Goal: Navigation & Orientation: Find specific page/section

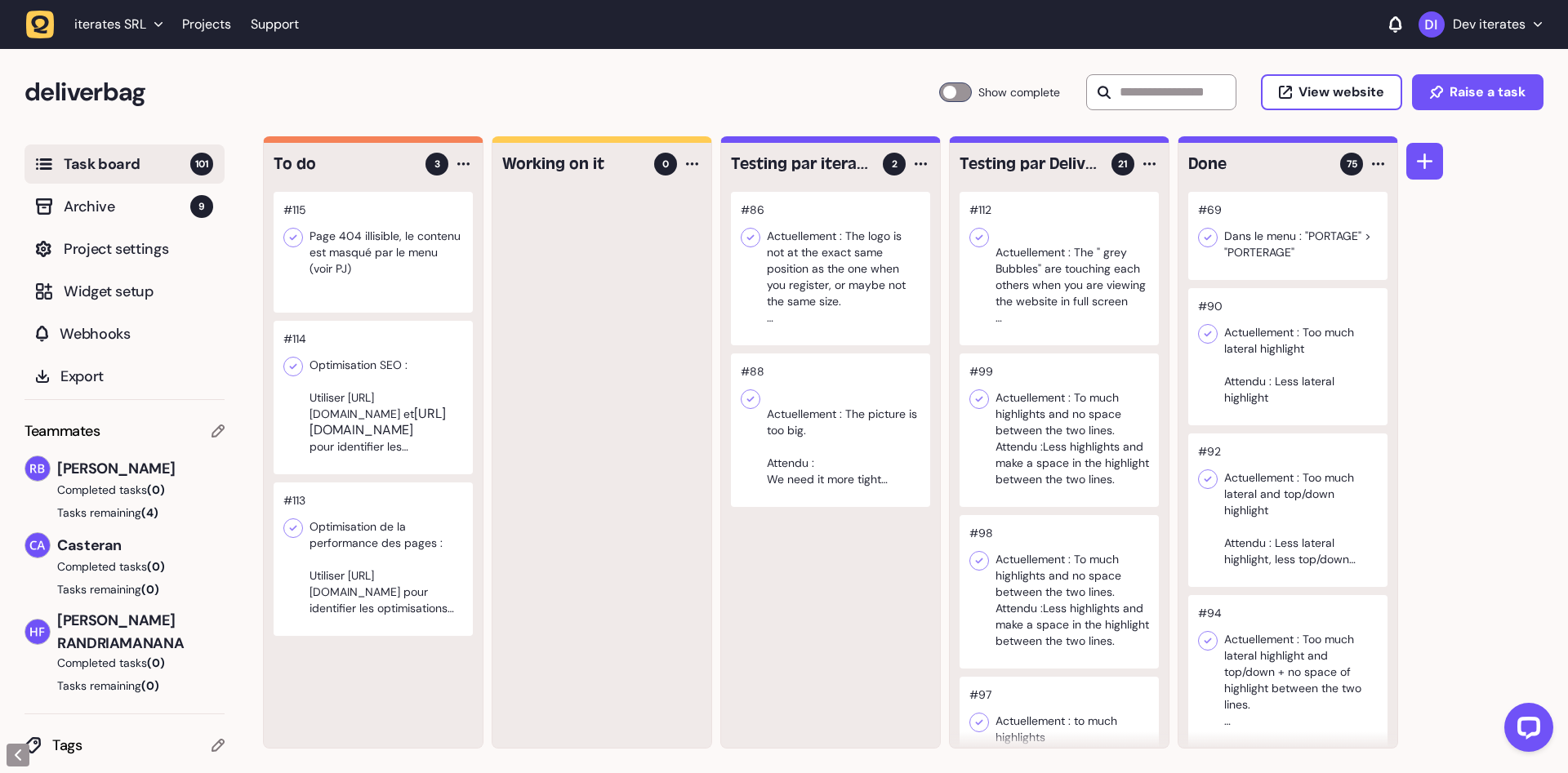
click at [328, 247] on div at bounding box center [373, 252] width 199 height 121
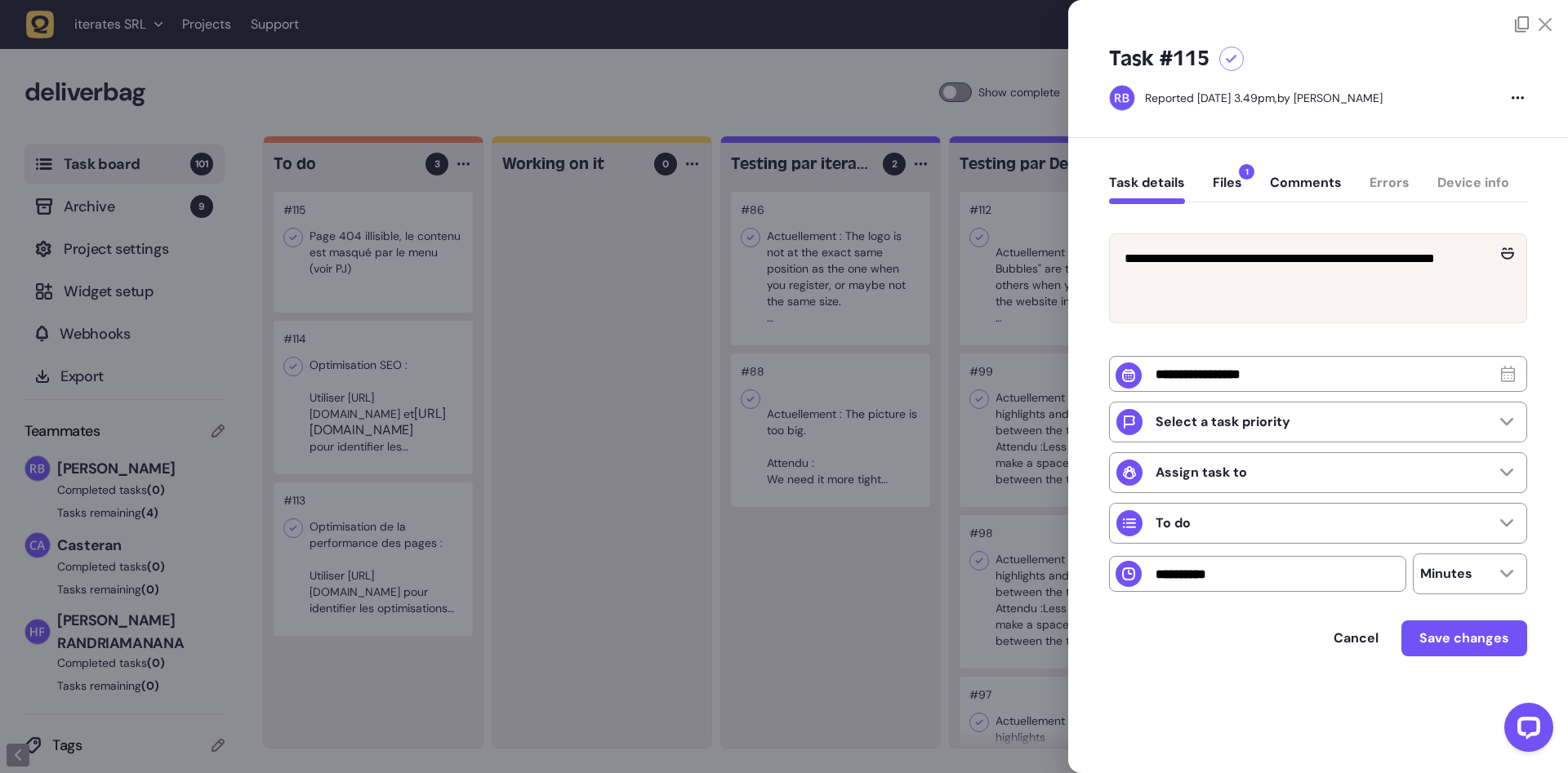
click at [1221, 193] on button "Files 1" at bounding box center [1227, 189] width 29 height 29
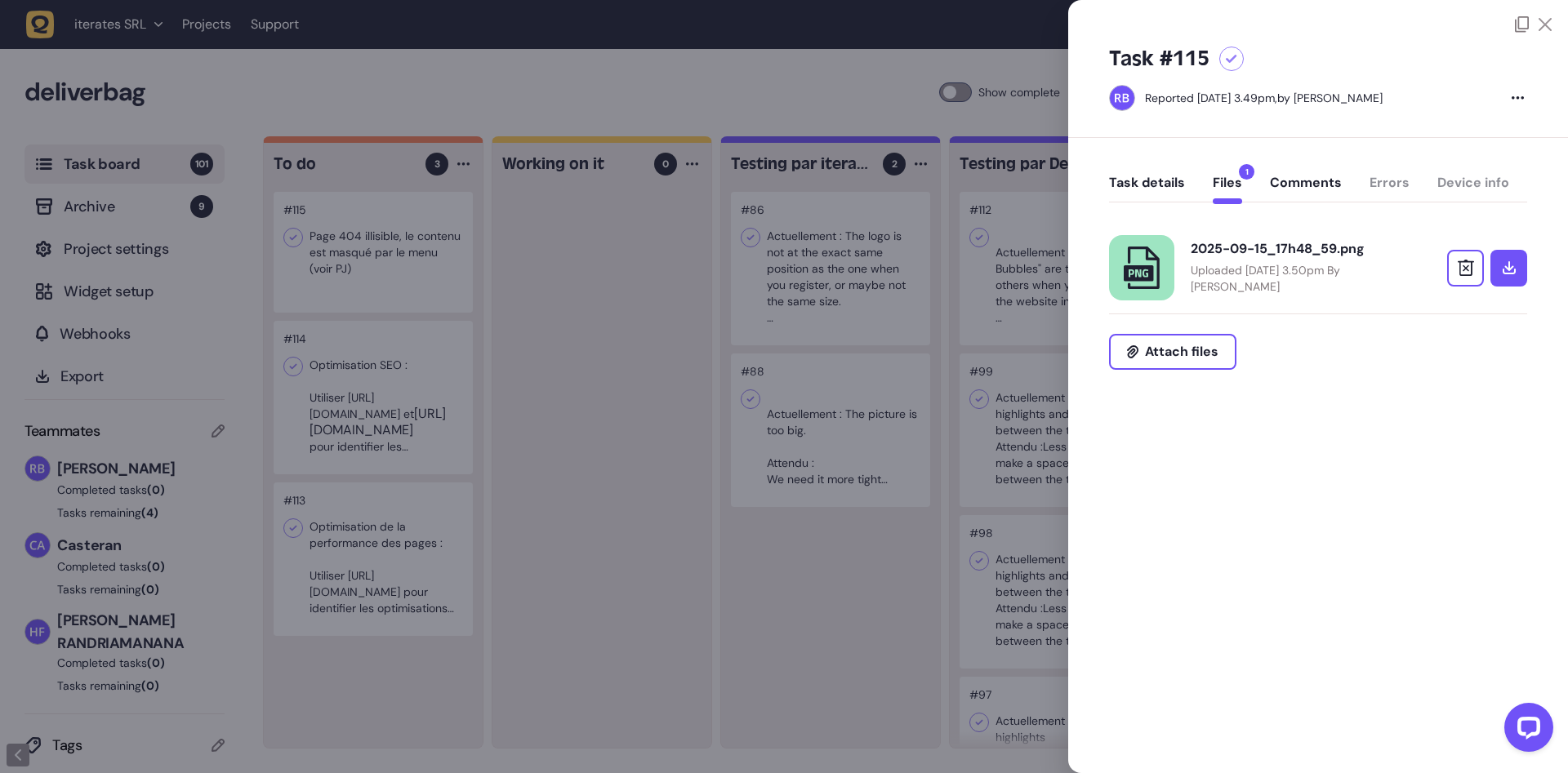
click at [1205, 244] on div "2025-09-15_17h48_59.png" at bounding box center [1296, 248] width 212 height 16
click at [623, 363] on div at bounding box center [784, 386] width 1568 height 773
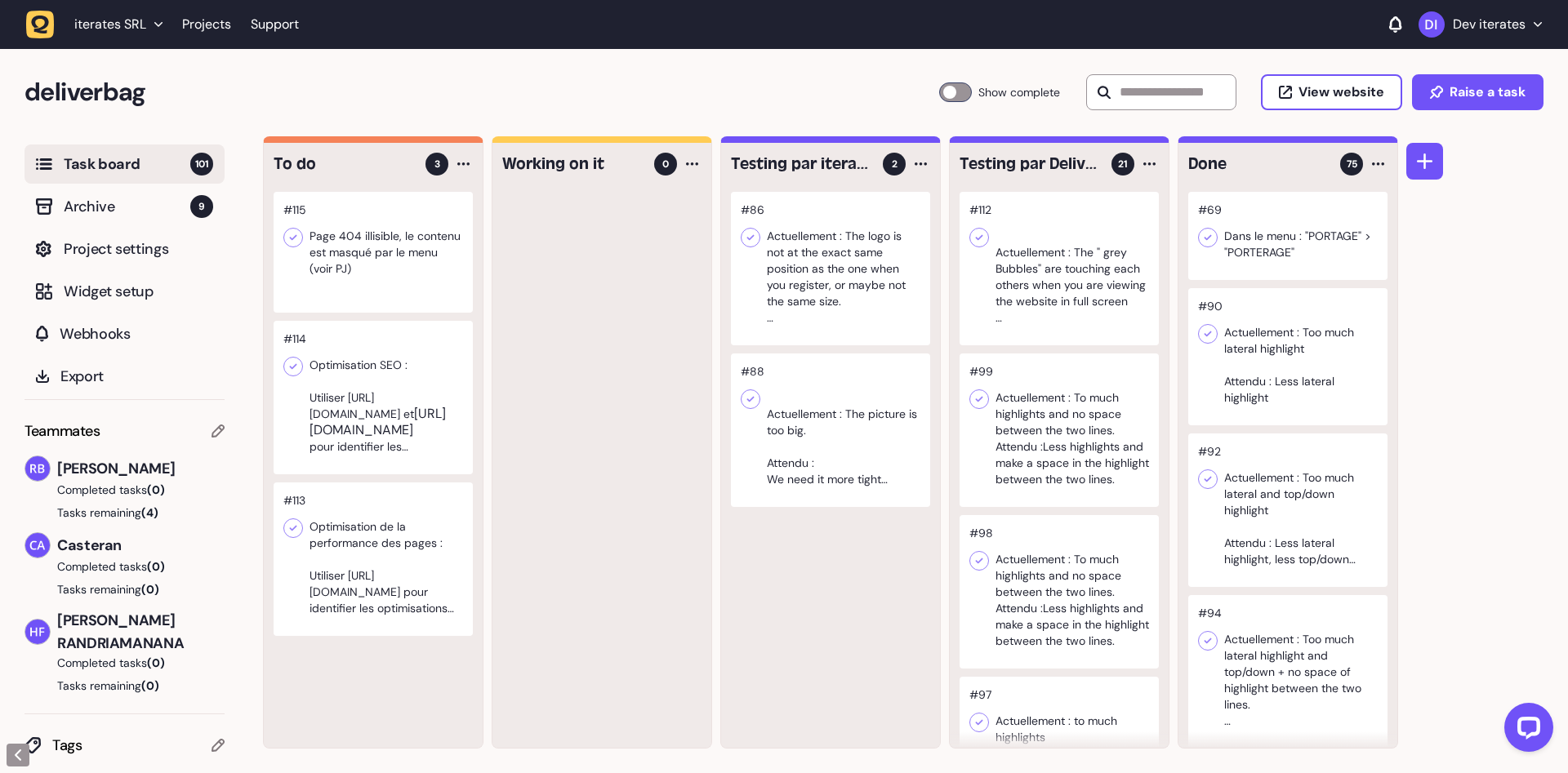
click at [430, 410] on div at bounding box center [373, 398] width 199 height 153
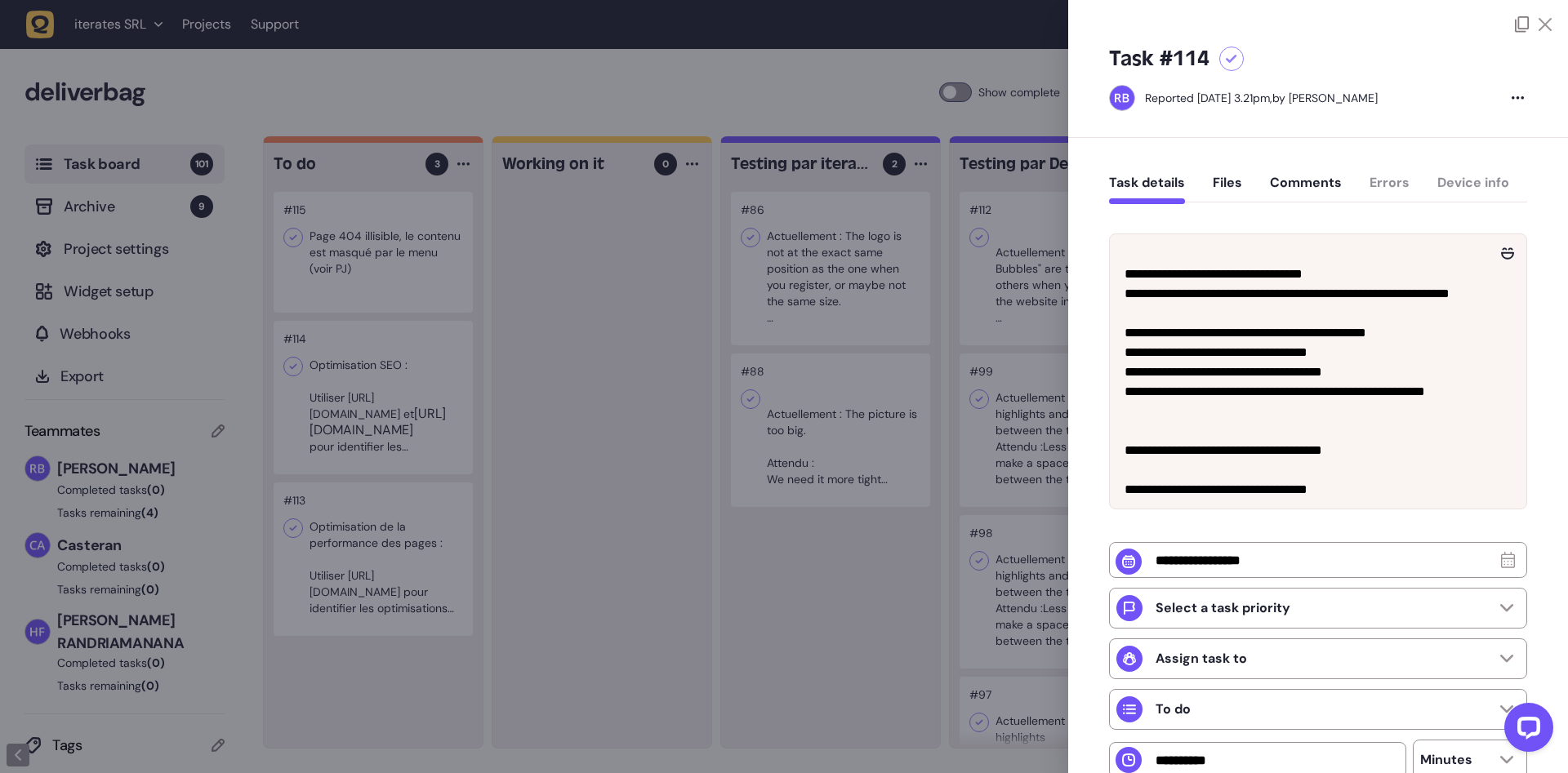
scroll to position [637, 0]
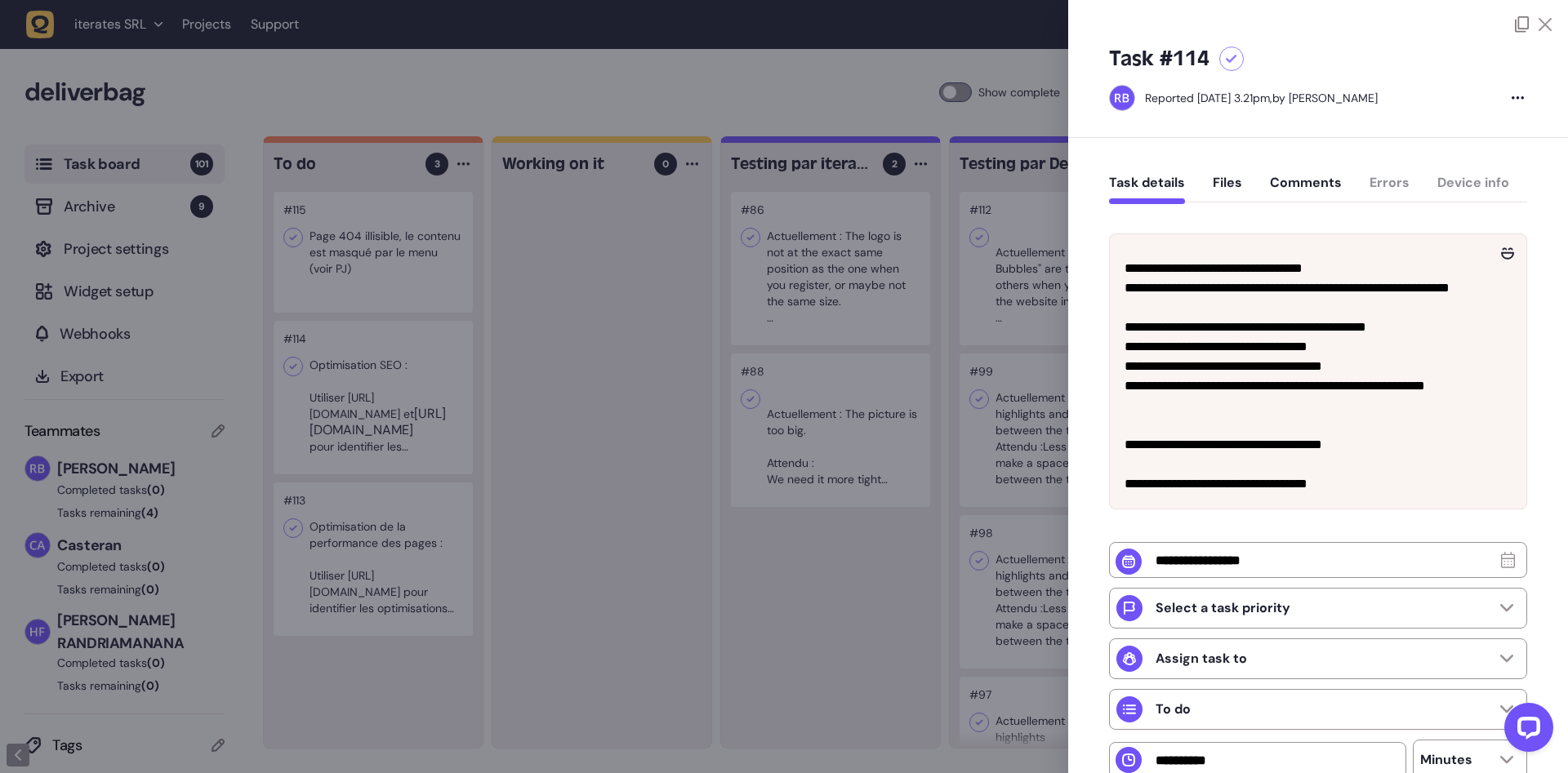
click at [441, 456] on div at bounding box center [784, 386] width 1568 height 773
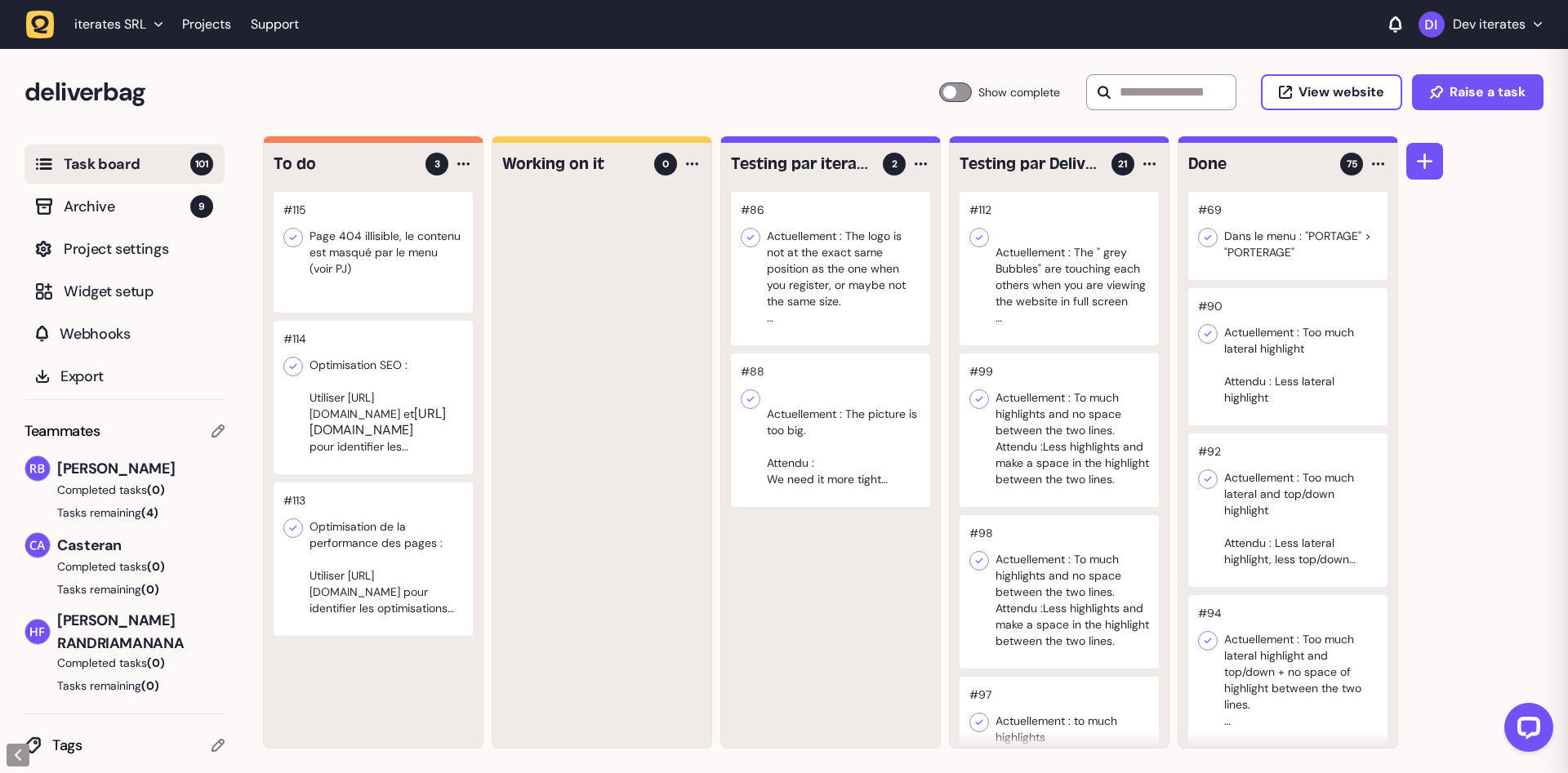
click at [378, 565] on div at bounding box center [373, 559] width 199 height 153
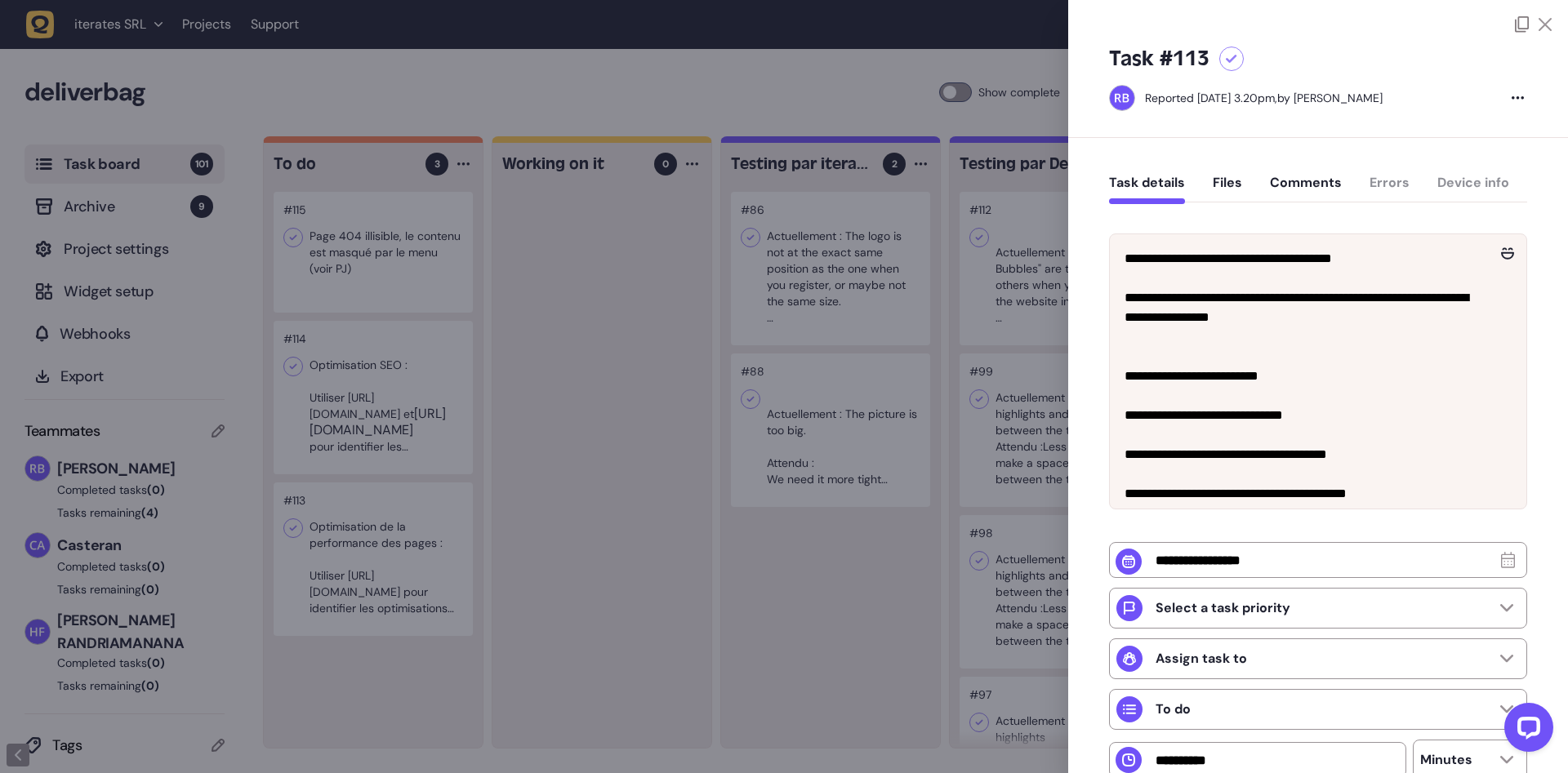
scroll to position [519, 0]
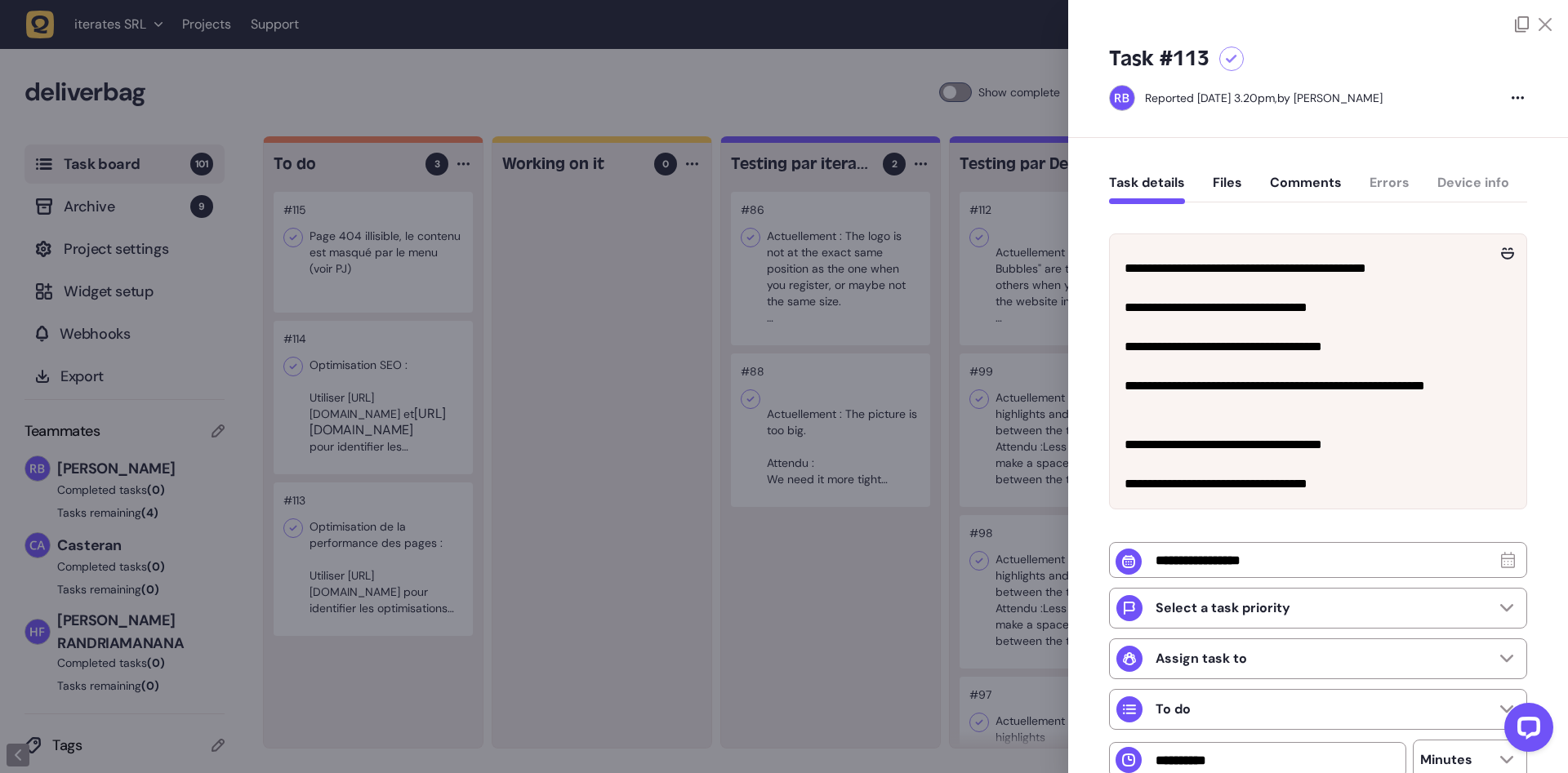
click at [637, 418] on div at bounding box center [784, 386] width 1568 height 773
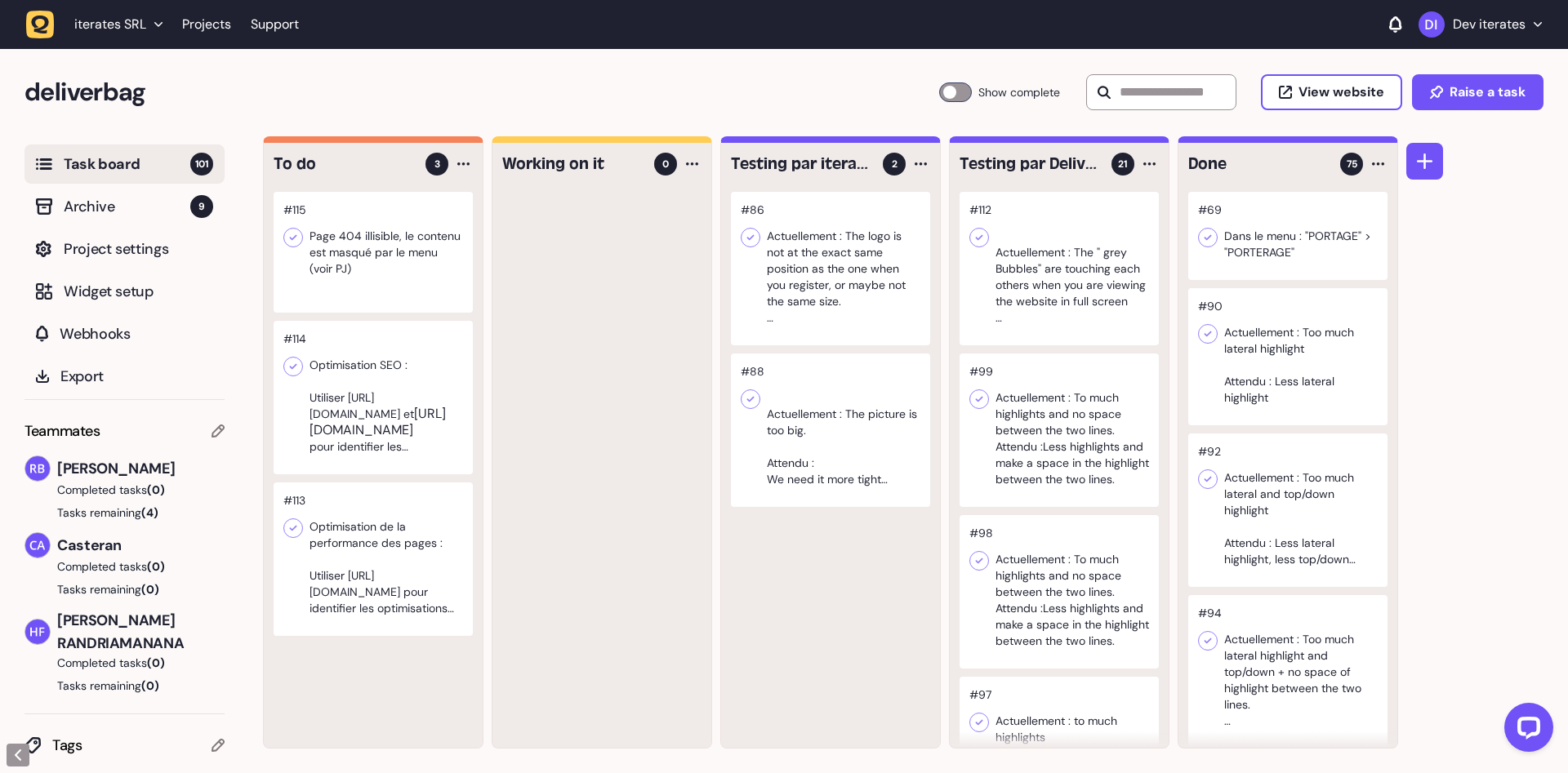
click at [377, 250] on div at bounding box center [373, 252] width 199 height 121
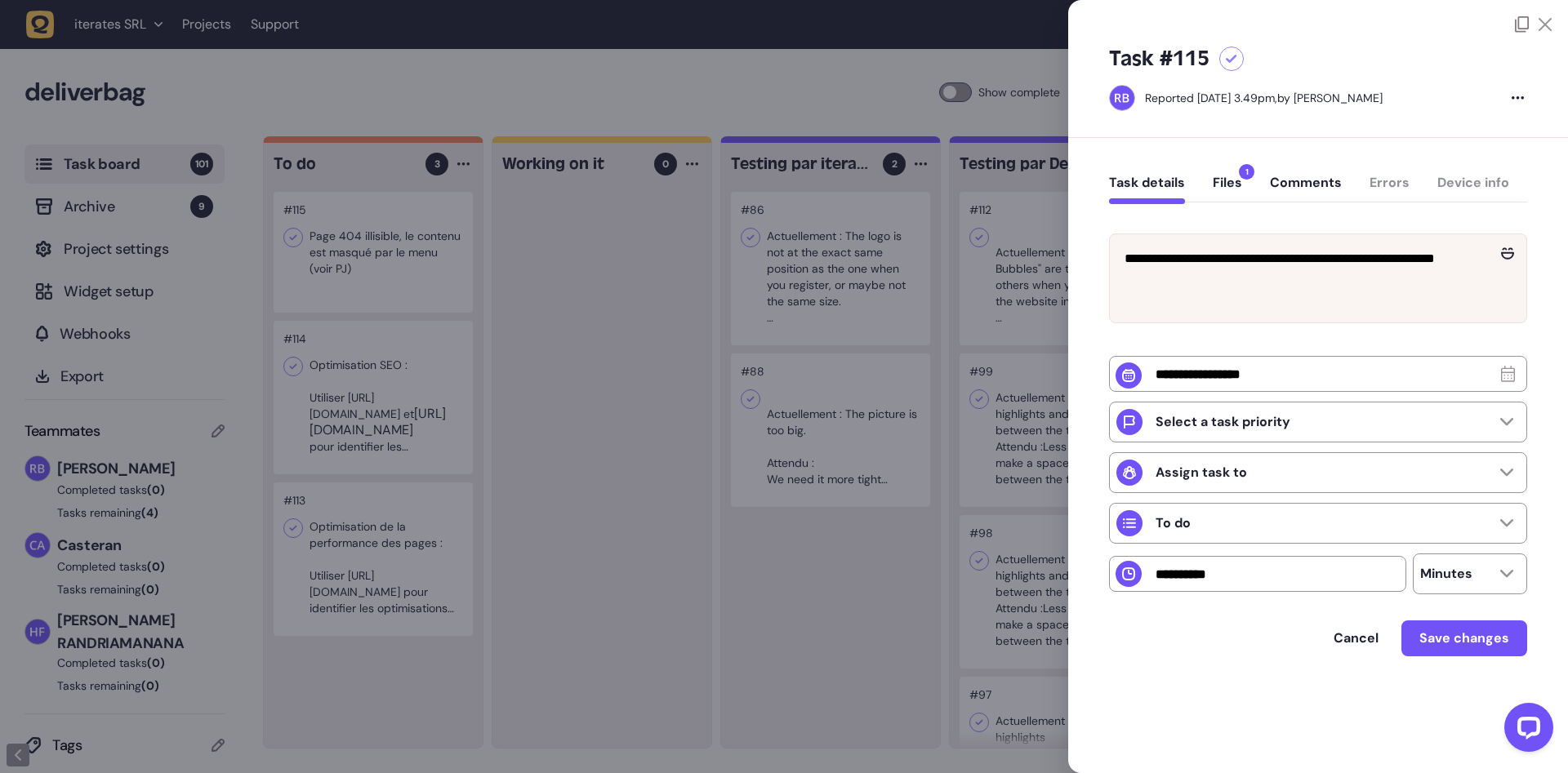
click at [551, 303] on div at bounding box center [784, 386] width 1568 height 773
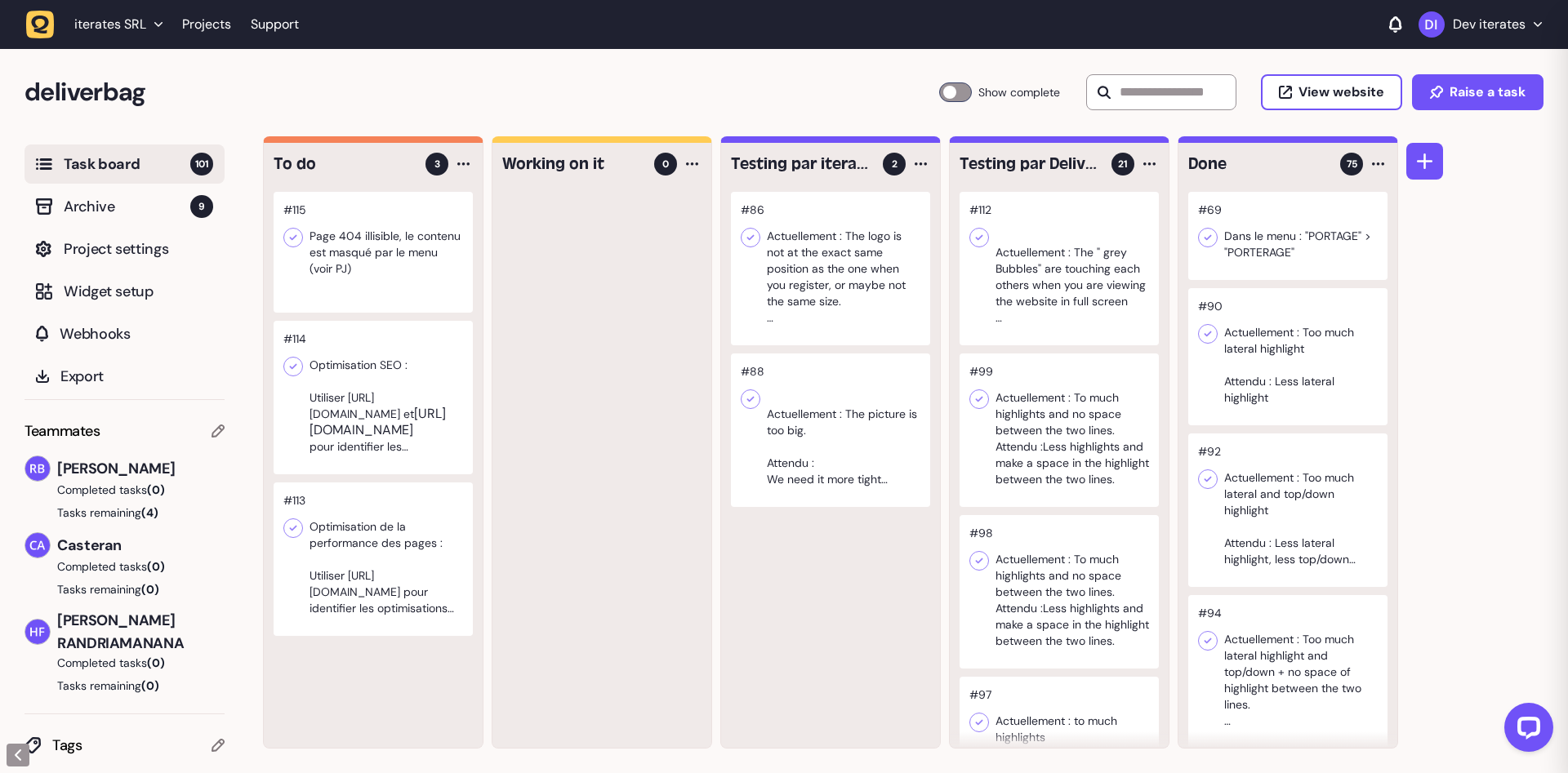
click at [397, 426] on div at bounding box center [373, 398] width 199 height 153
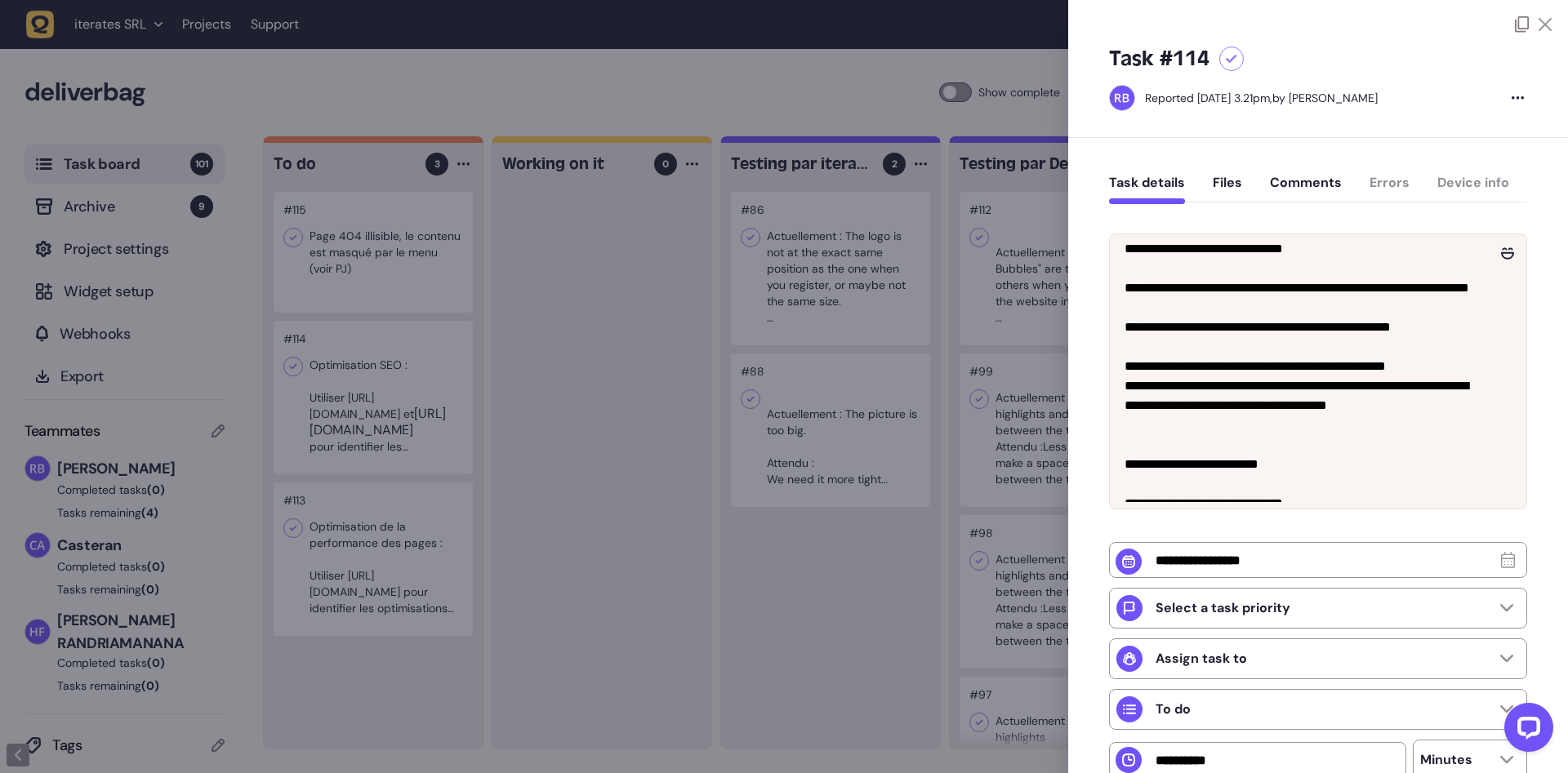
scroll to position [637, 0]
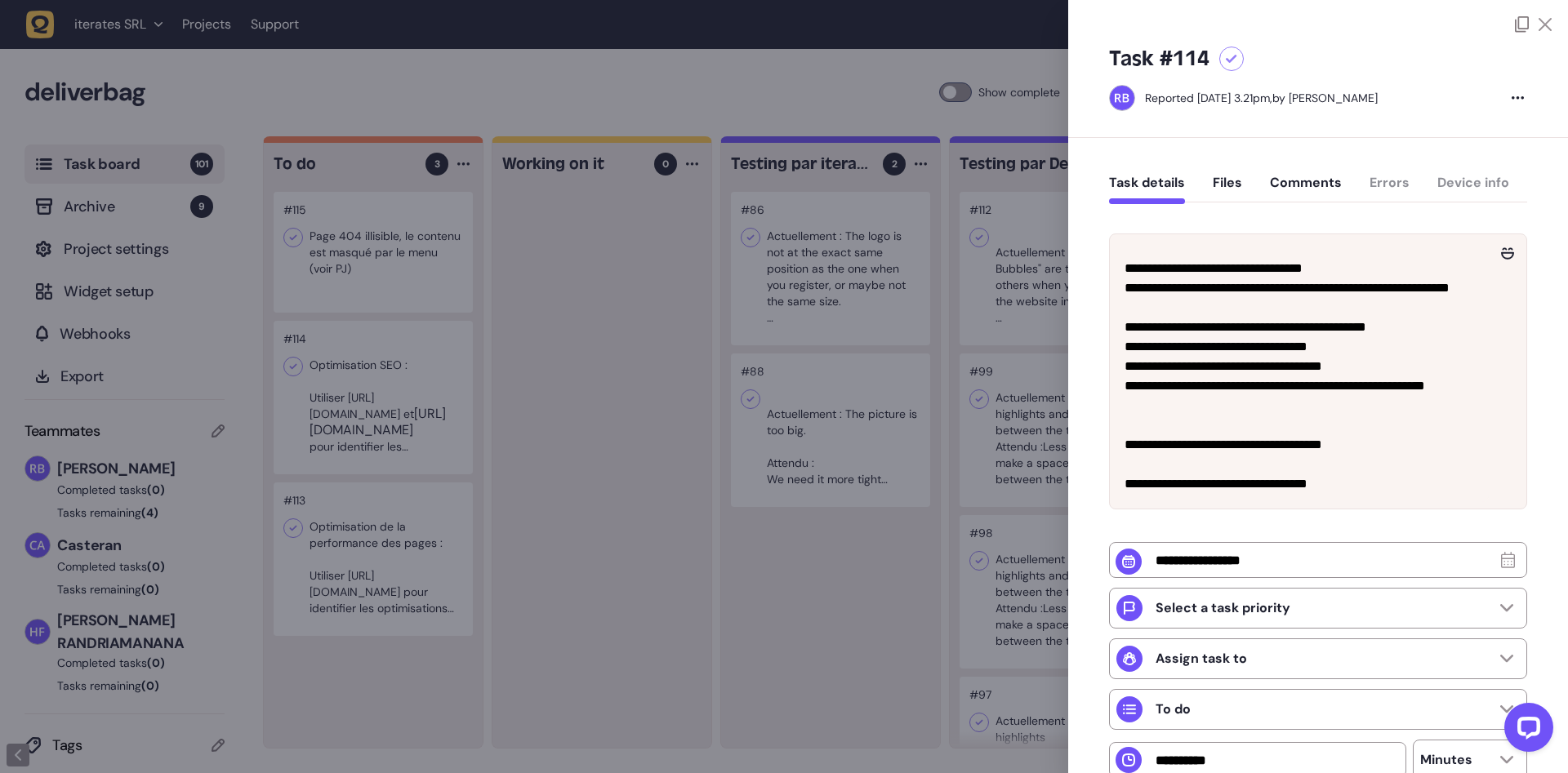
click at [667, 290] on div at bounding box center [784, 386] width 1568 height 773
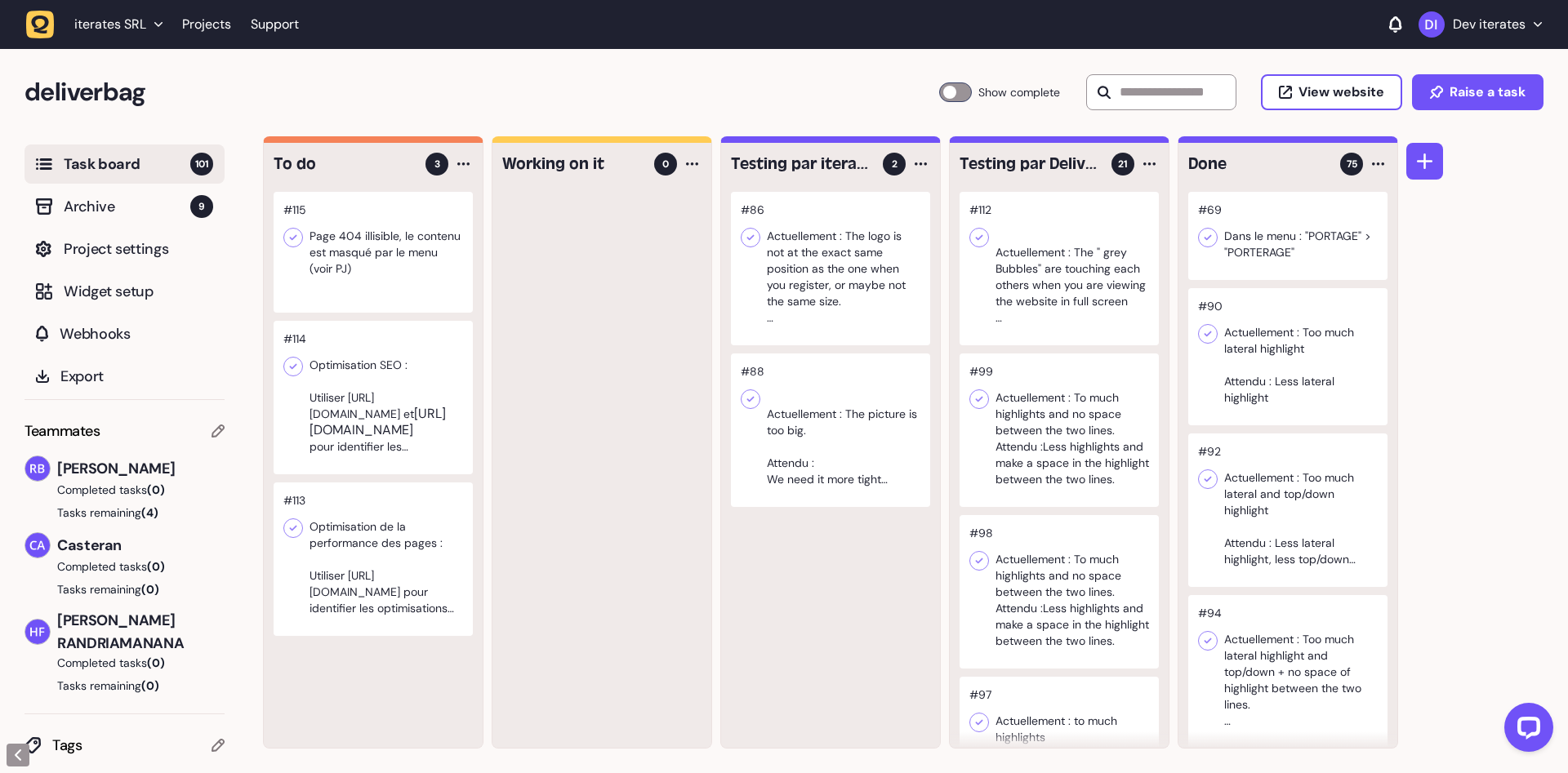
click at [418, 405] on div at bounding box center [373, 398] width 199 height 153
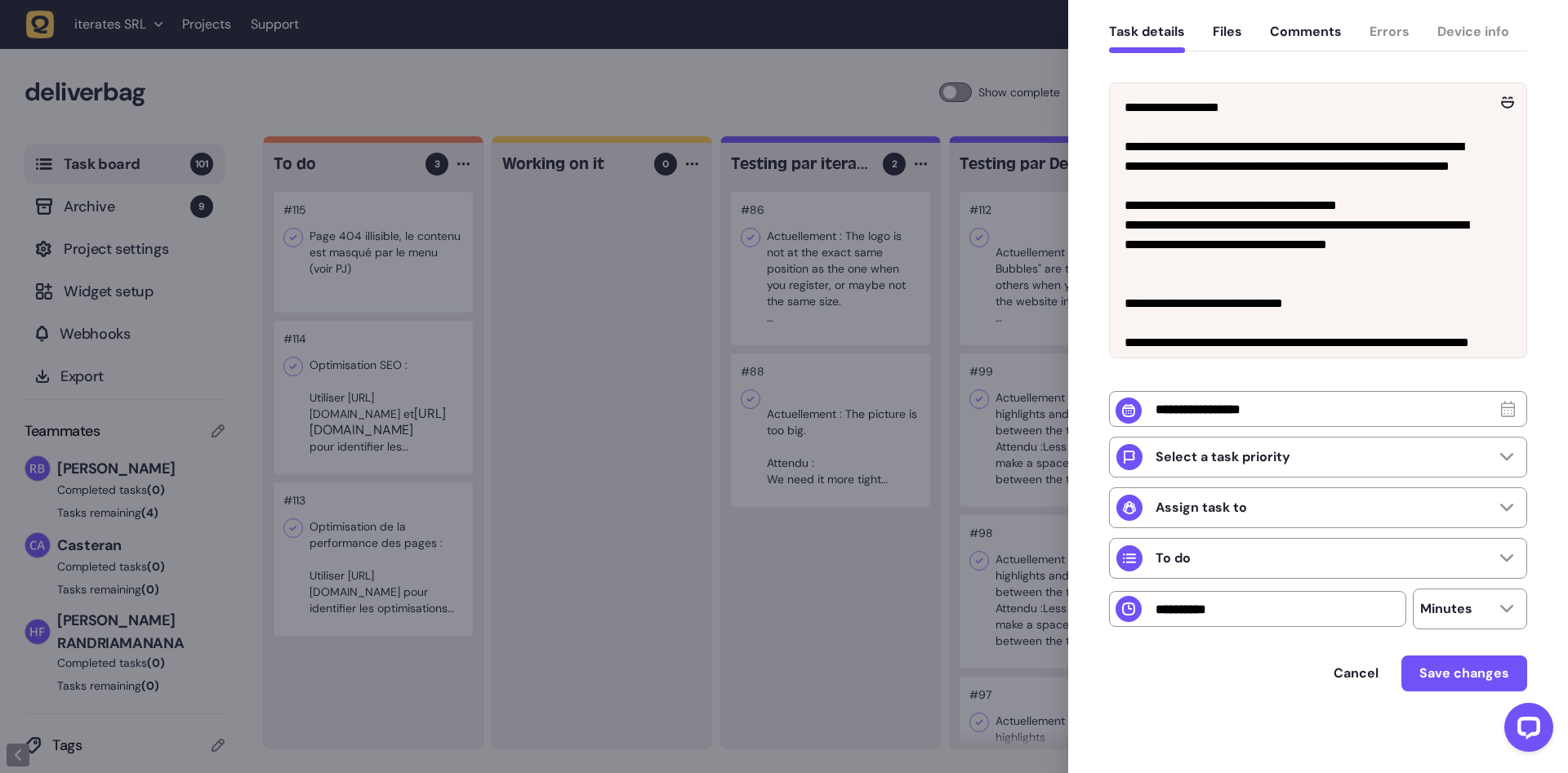
click at [597, 421] on div at bounding box center [784, 386] width 1568 height 773
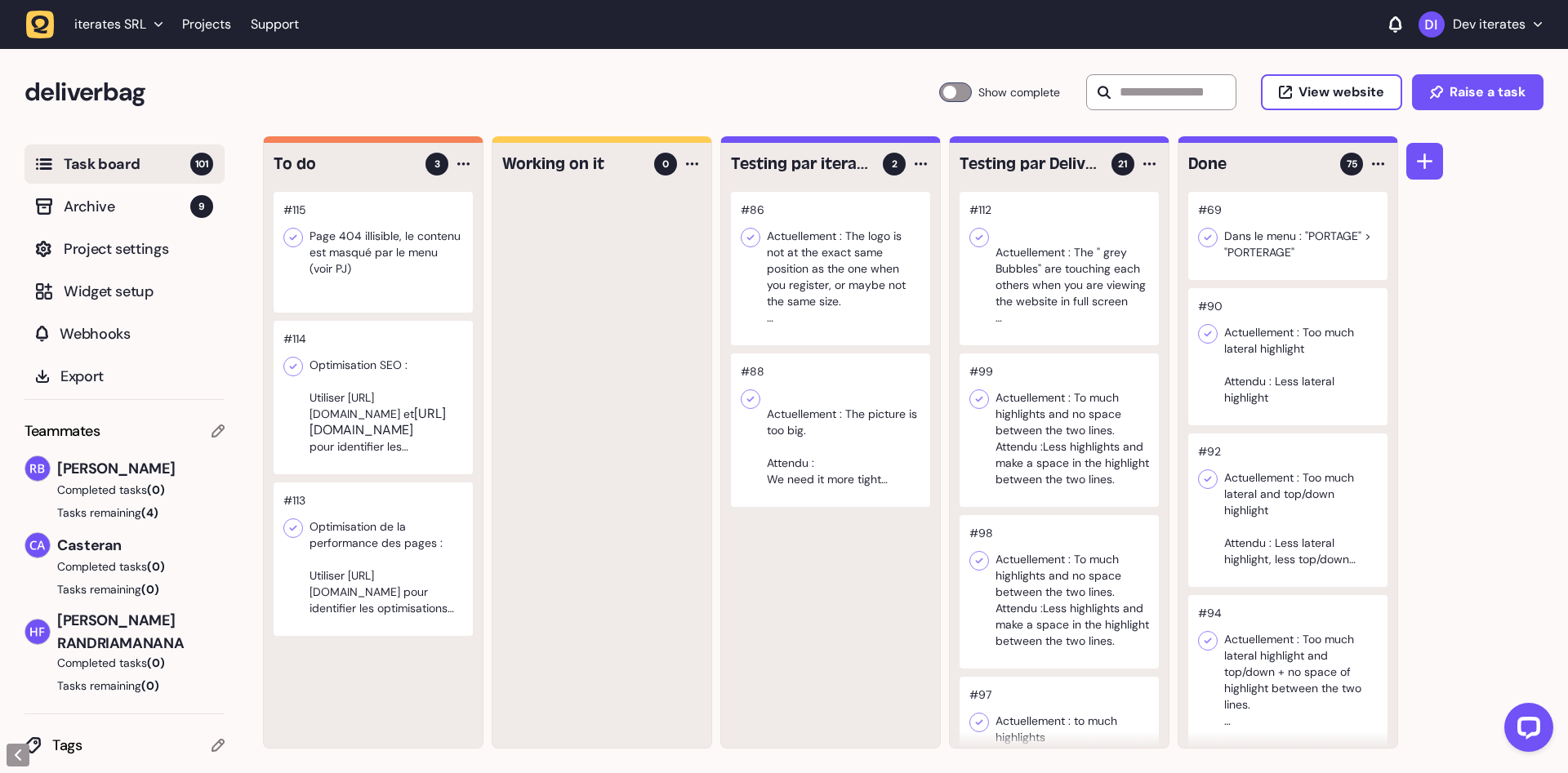
click at [135, 29] on span "iterates SRL" at bounding box center [111, 24] width 72 height 16
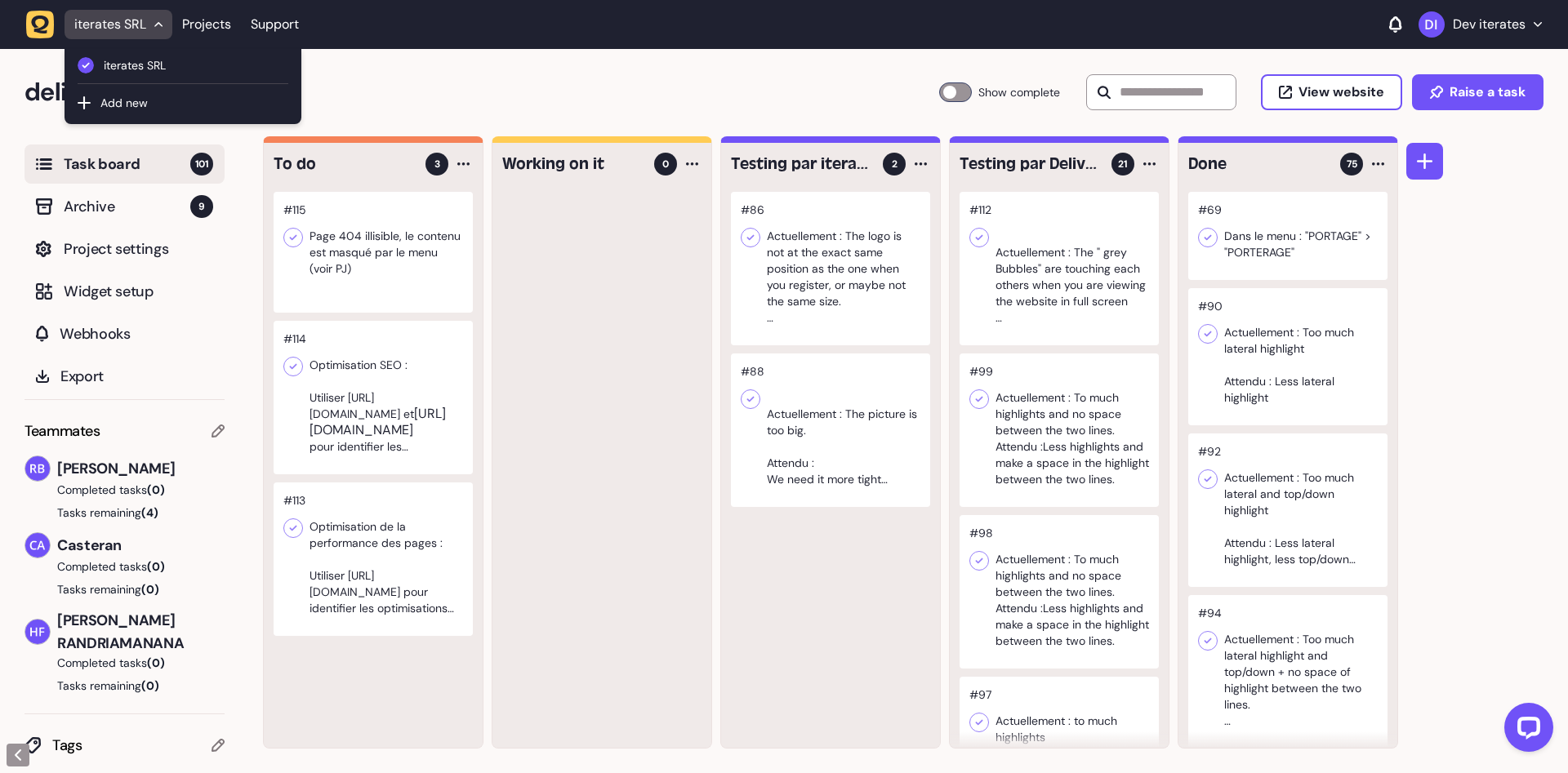
click at [556, 475] on div at bounding box center [603, 469] width 219 height 556
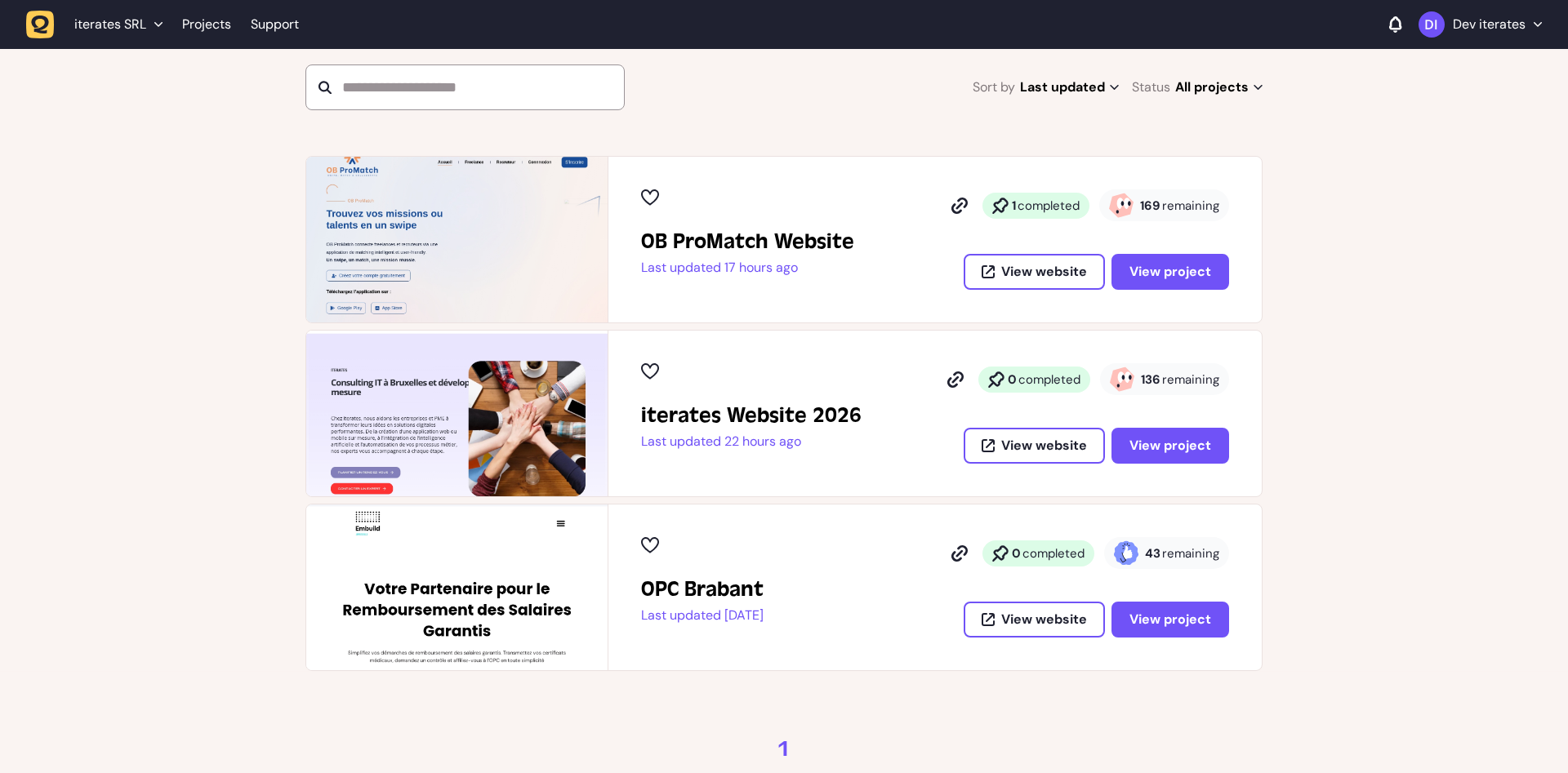
scroll to position [167, 0]
click at [1159, 435] on button "View project" at bounding box center [1170, 446] width 117 height 36
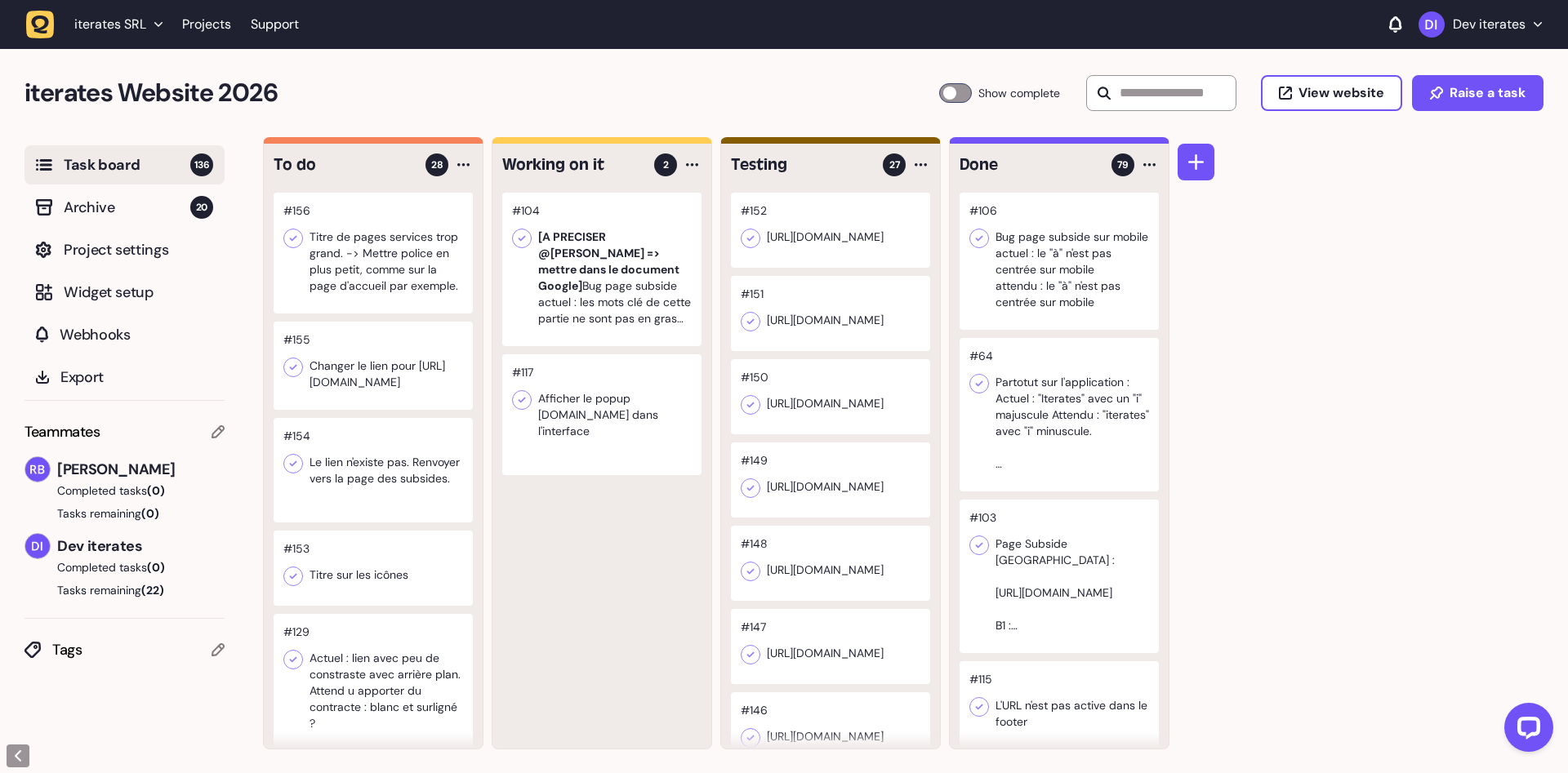
click at [636, 300] on div at bounding box center [602, 270] width 199 height 153
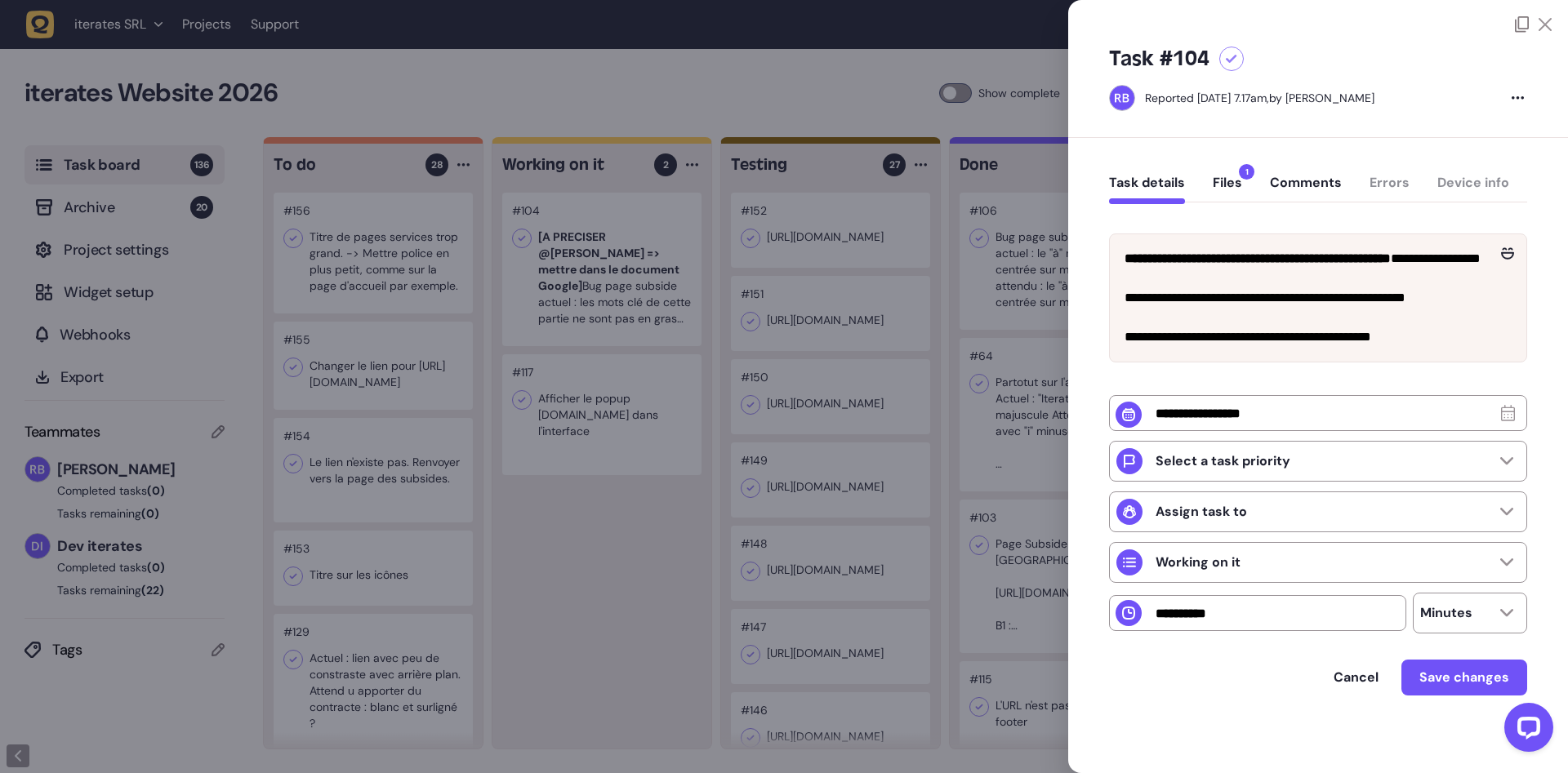
click at [623, 536] on div at bounding box center [784, 386] width 1568 height 773
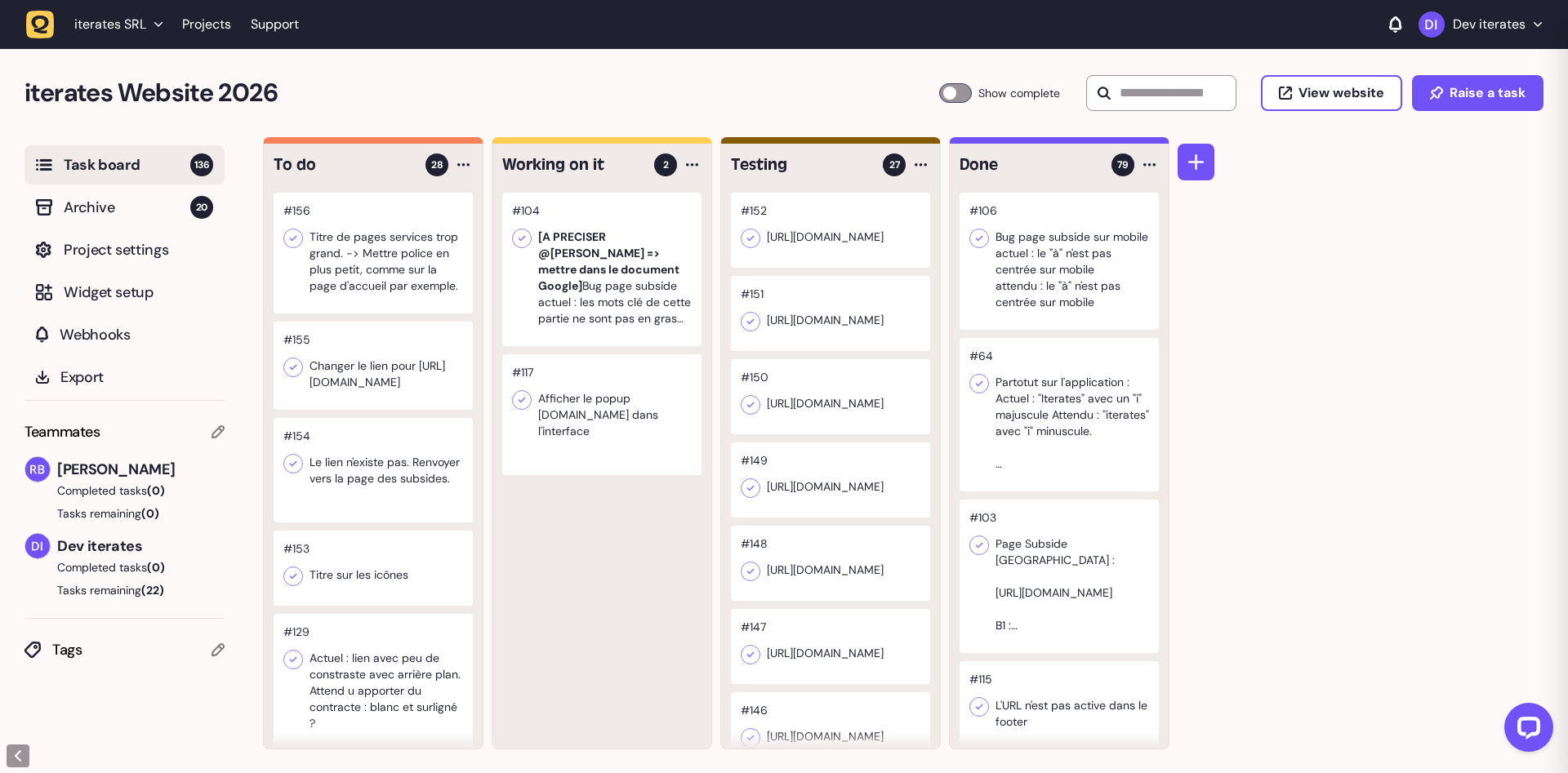
click at [627, 425] on div at bounding box center [602, 414] width 199 height 121
